Goal: Task Accomplishment & Management: Use online tool/utility

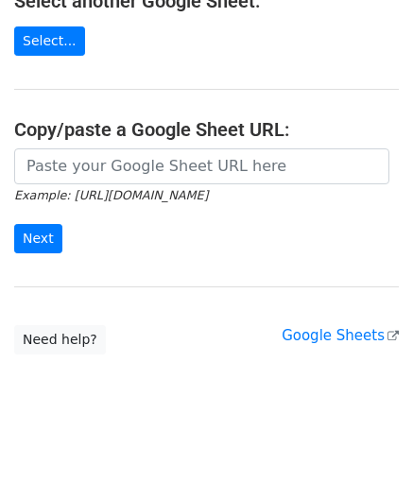
scroll to position [268, 0]
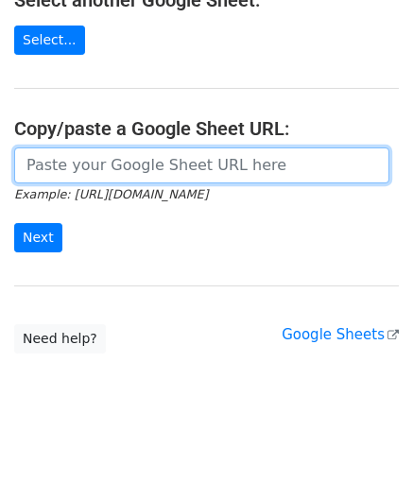
click at [93, 152] on input "url" at bounding box center [201, 165] width 375 height 36
paste input "[URL][DOMAIN_NAME]"
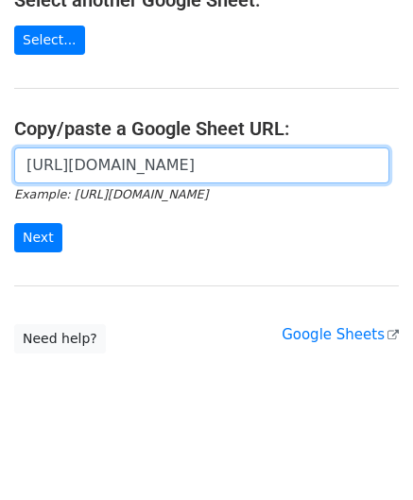
scroll to position [0, 417]
type input "[URL][DOMAIN_NAME]"
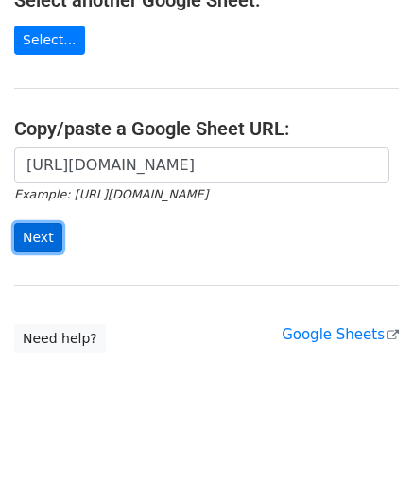
click at [36, 228] on input "Next" at bounding box center [38, 237] width 48 height 29
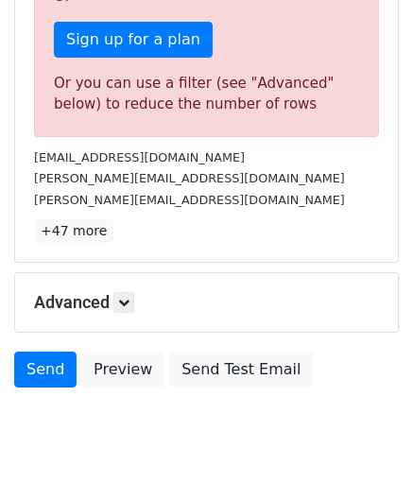
scroll to position [637, 0]
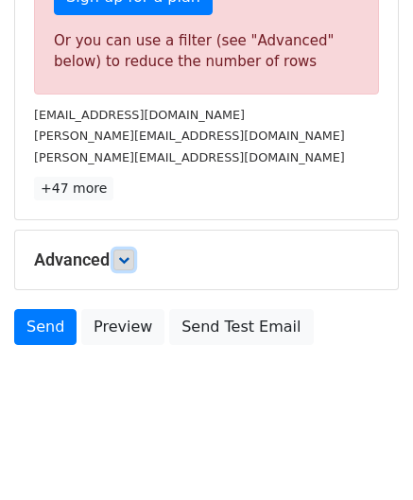
click at [127, 256] on icon at bounding box center [123, 259] width 11 height 11
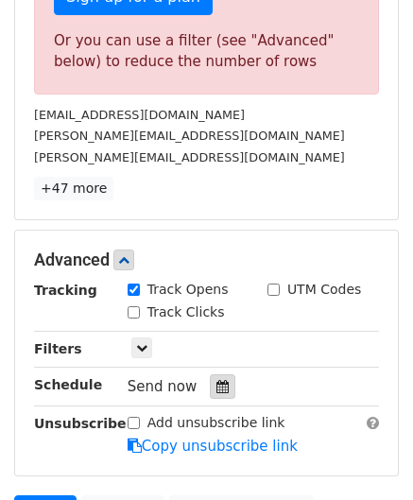
click at [219, 377] on div at bounding box center [222, 386] width 25 height 25
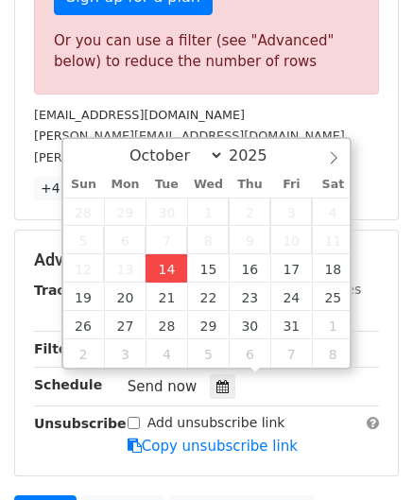
type input "2025-10-14 12:00"
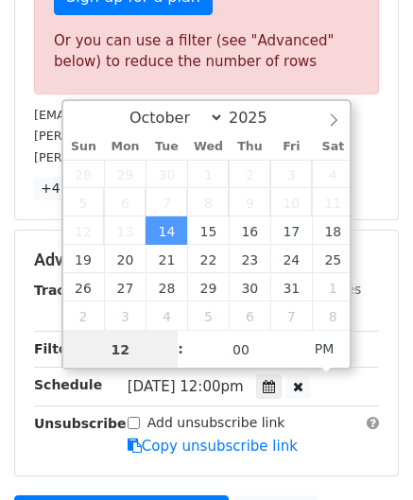
scroll to position [0, 0]
paste input "4"
type input "4"
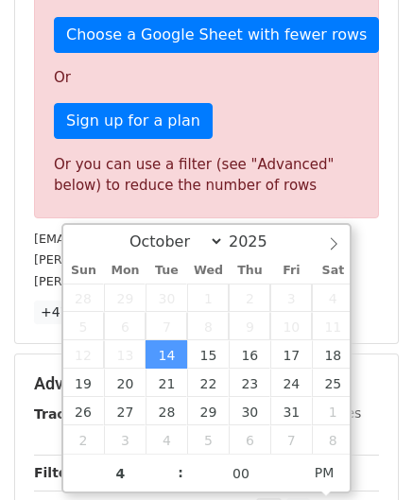
type input "2025-10-14 16:00"
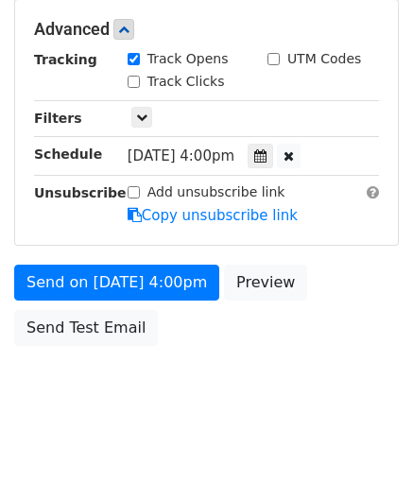
scroll to position [866, 0]
